Goal: Find specific page/section: Find specific page/section

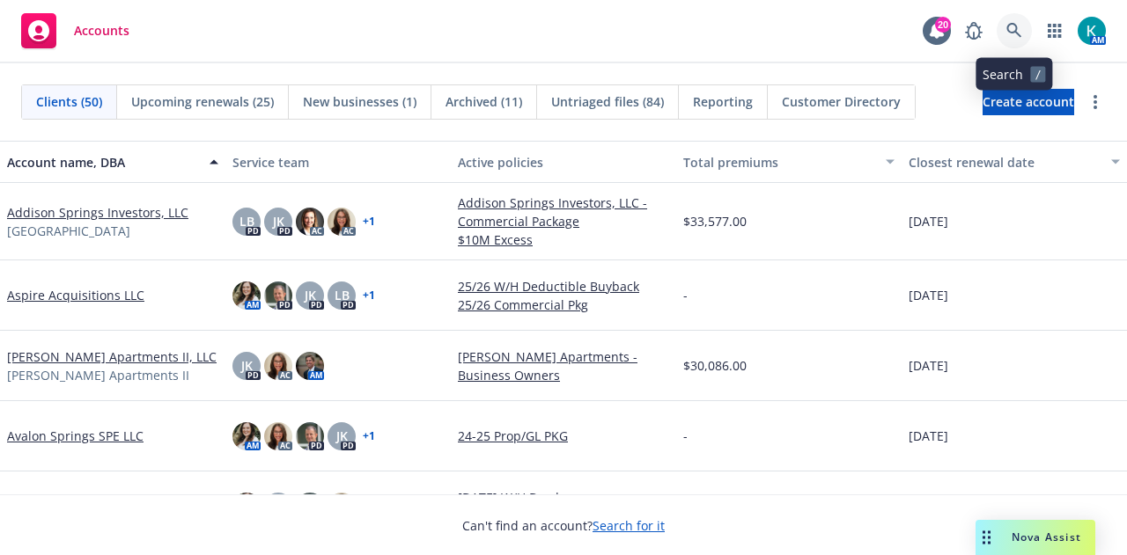
click at [1015, 33] on icon at bounding box center [1013, 30] width 15 height 15
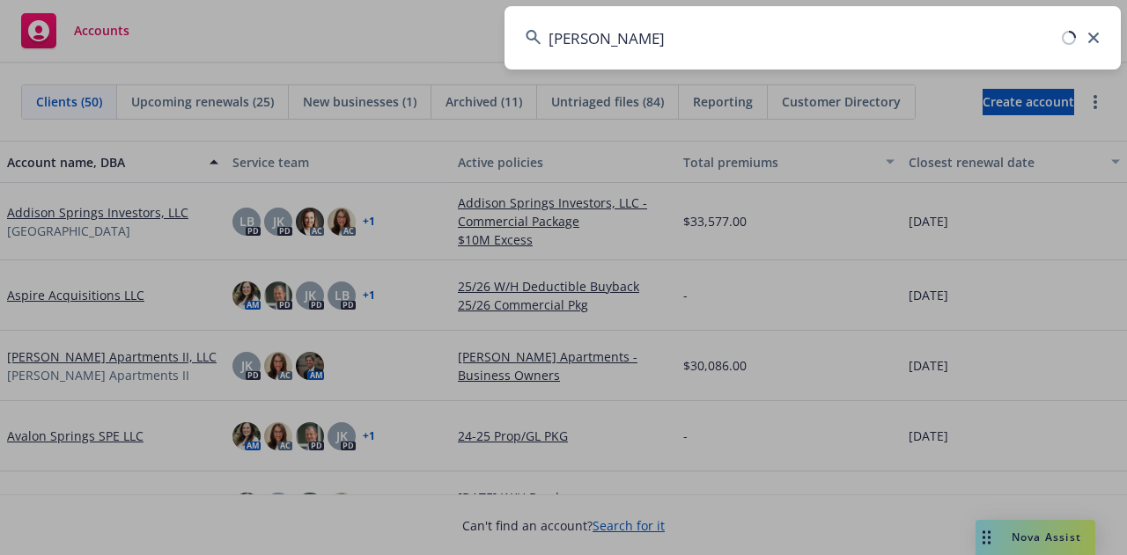
type input "[PERSON_NAME]"
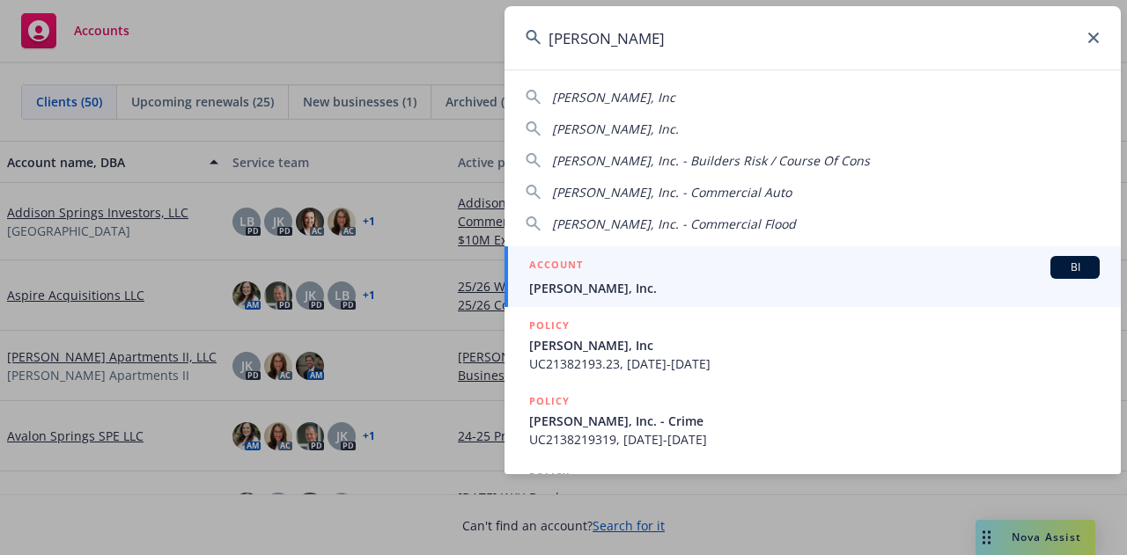
click at [648, 286] on span "JB Matteson, Inc." at bounding box center [814, 288] width 570 height 18
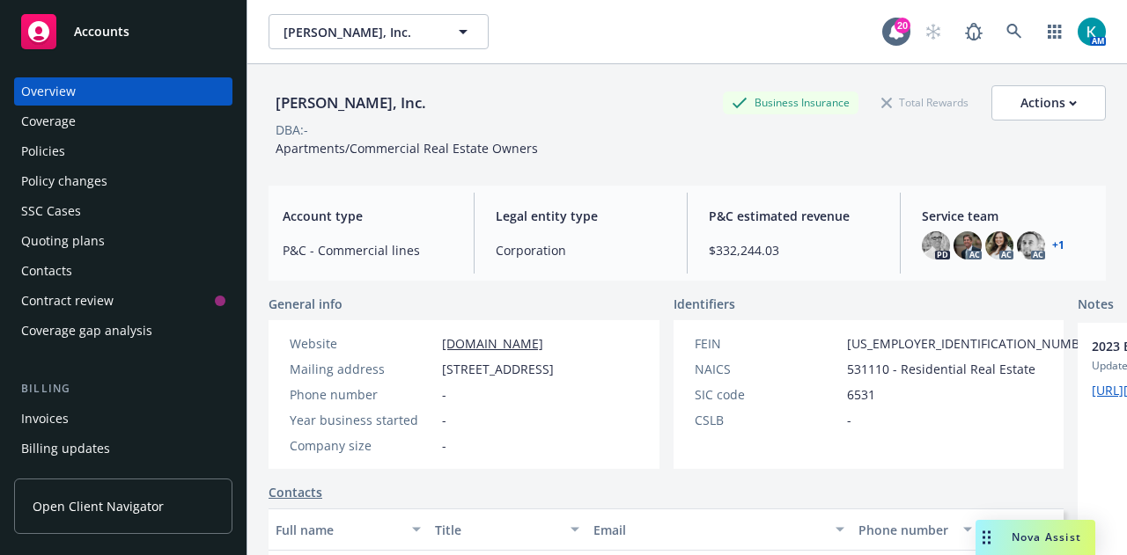
click at [158, 150] on div "Policies" at bounding box center [123, 151] width 204 height 28
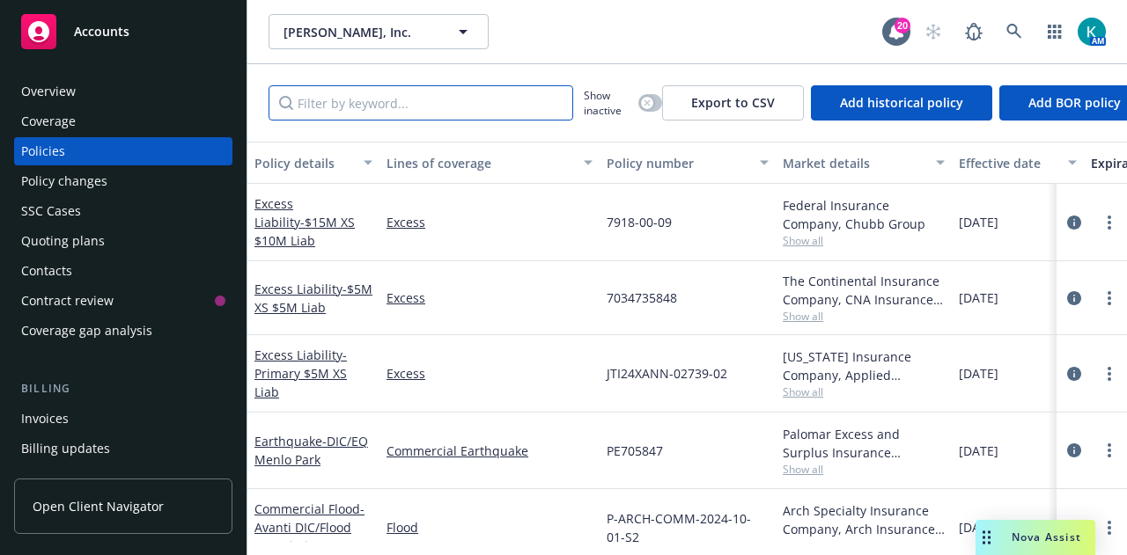
click at [470, 114] on input "Filter by keyword..." at bounding box center [420, 102] width 305 height 35
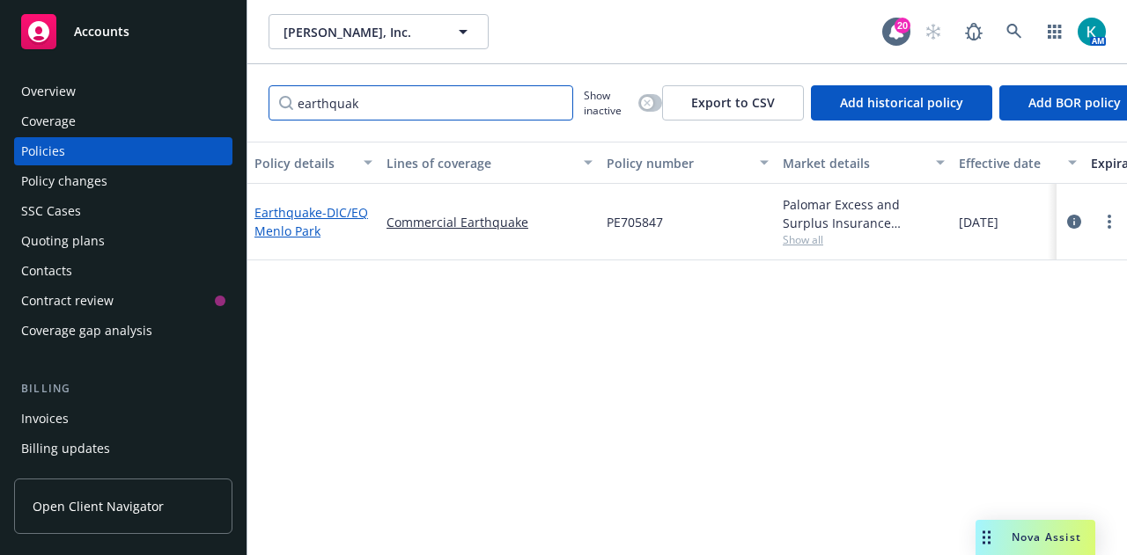
type input "earthquak"
click at [307, 223] on span "- DIC/EQ Menlo Park" at bounding box center [311, 221] width 114 height 35
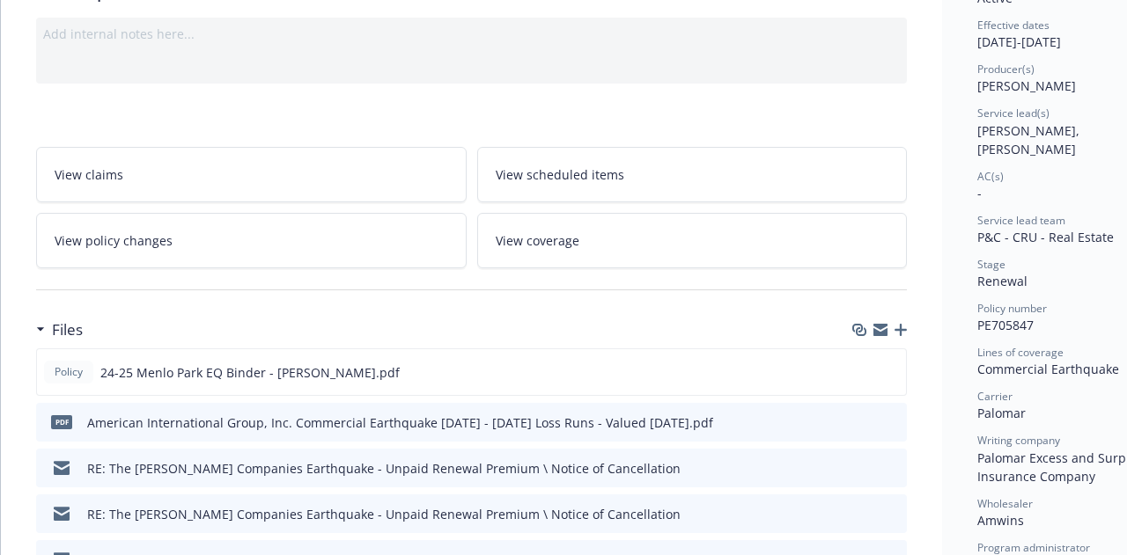
scroll to position [195, 0]
